Goal: Task Accomplishment & Management: Manage account settings

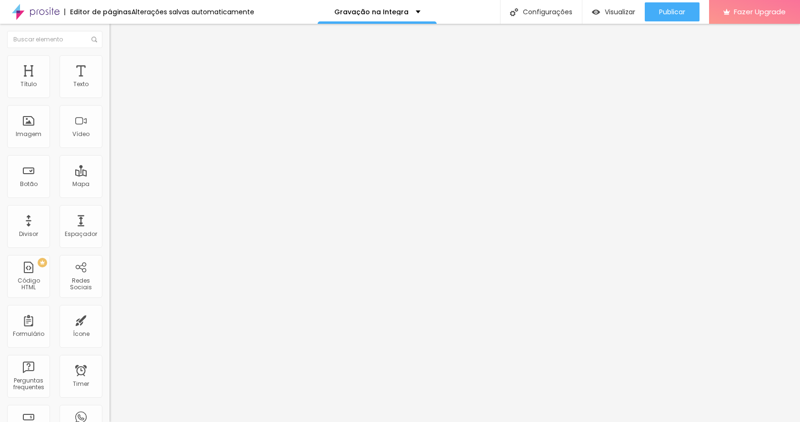
click at [109, 82] on span "Trocar imagem" at bounding box center [135, 78] width 52 height 8
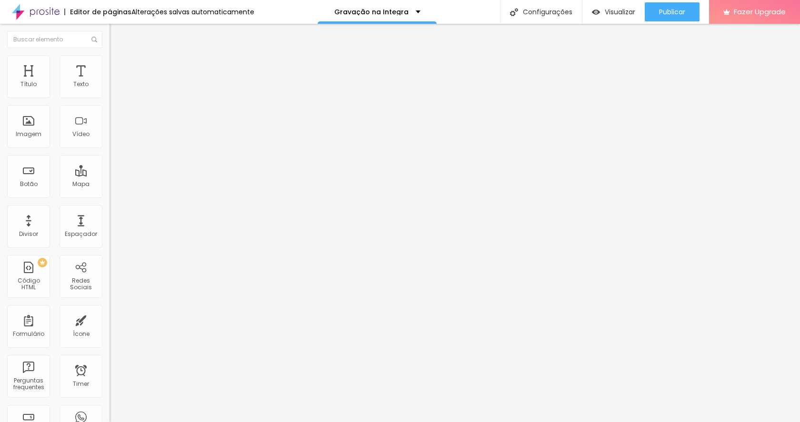
click at [109, 82] on span "Trocar imagem" at bounding box center [135, 78] width 52 height 8
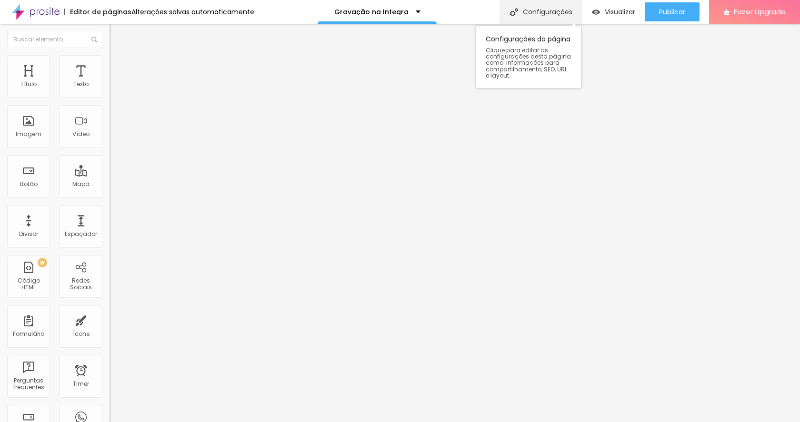
click at [551, 17] on div "Configurações" at bounding box center [541, 12] width 82 height 24
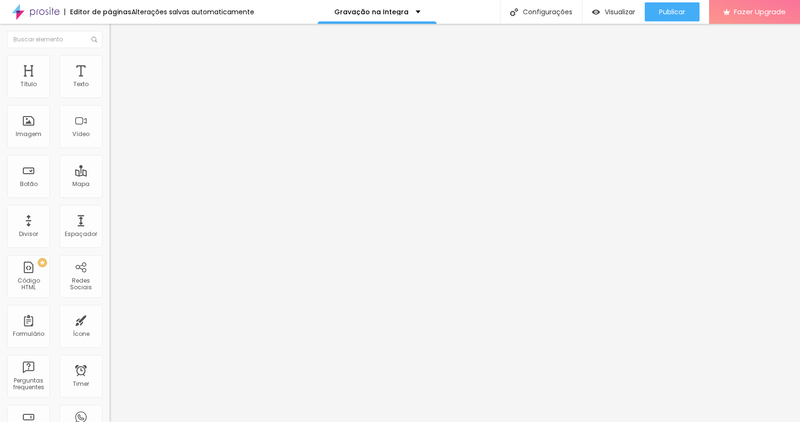
drag, startPoint x: 412, startPoint y: 157, endPoint x: 316, endPoint y: 151, distance: 96.8
type input "/proposta-personalizada"
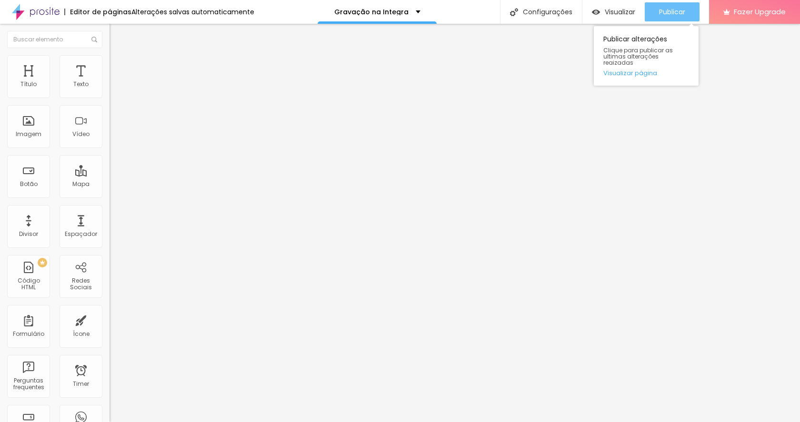
click at [678, 12] on span "Publicar" at bounding box center [672, 12] width 26 height 8
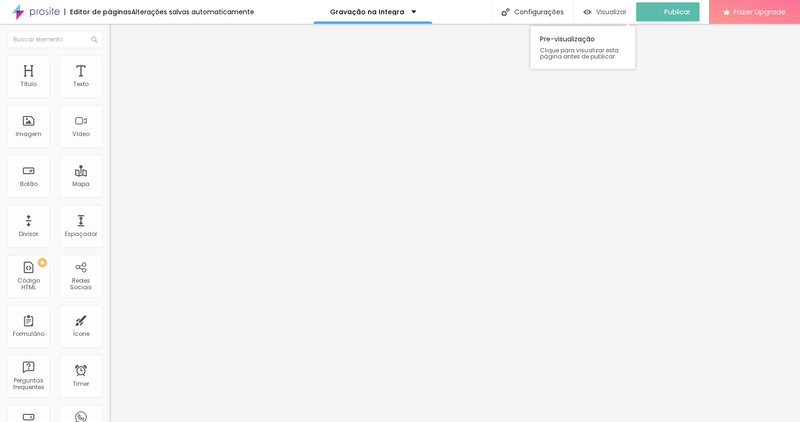
click at [613, 15] on span "Visualizar" at bounding box center [611, 12] width 30 height 8
